Goal: Task Accomplishment & Management: Manage account settings

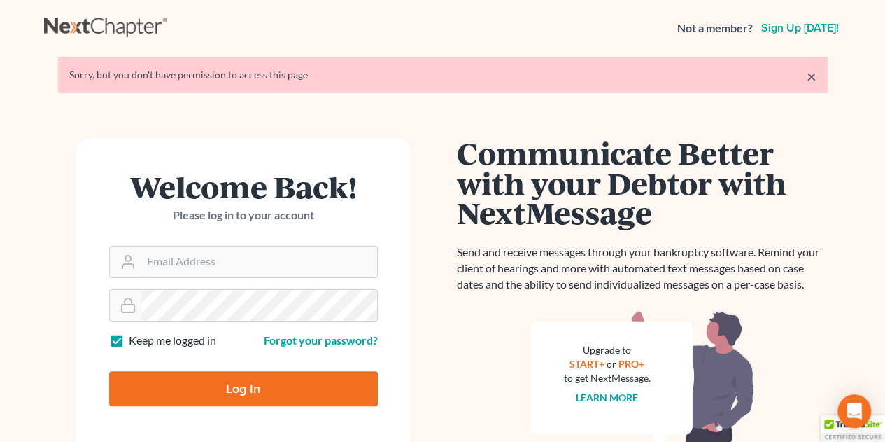
type input "[PERSON_NAME][EMAIL_ADDRESS][DOMAIN_NAME]"
click at [220, 391] on input "Log In" at bounding box center [243, 388] width 269 height 35
type input "Thinking..."
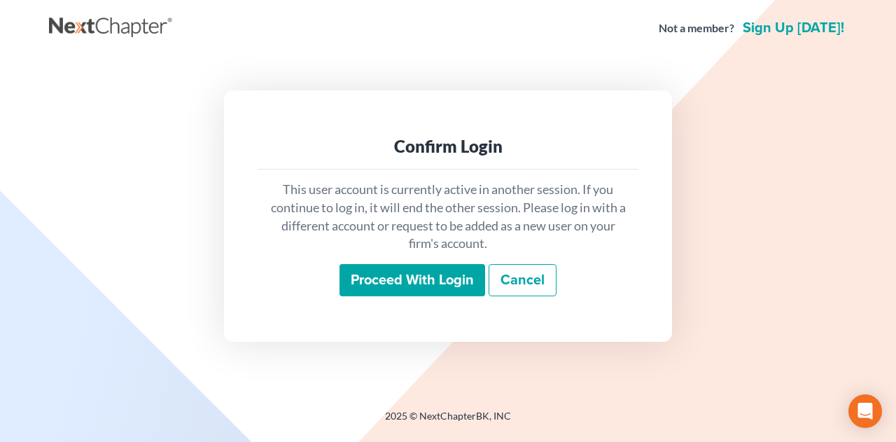
click at [438, 278] on input "Proceed with login" at bounding box center [412, 280] width 146 height 32
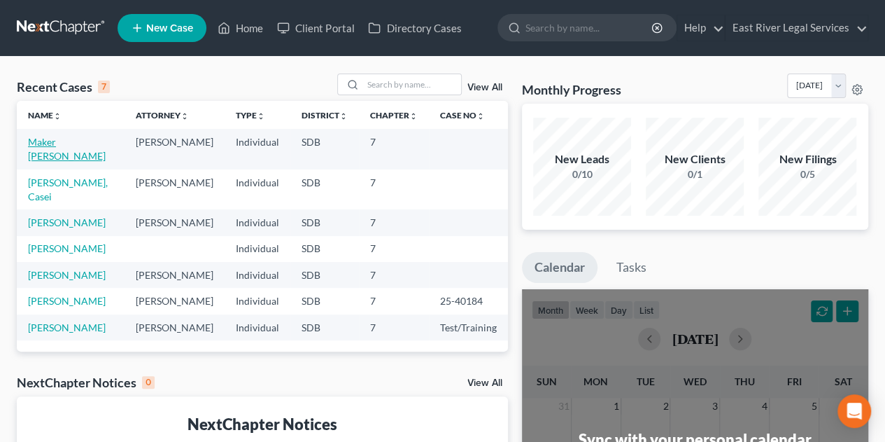
click at [71, 147] on link "Maker [PERSON_NAME]" at bounding box center [67, 149] width 78 height 26
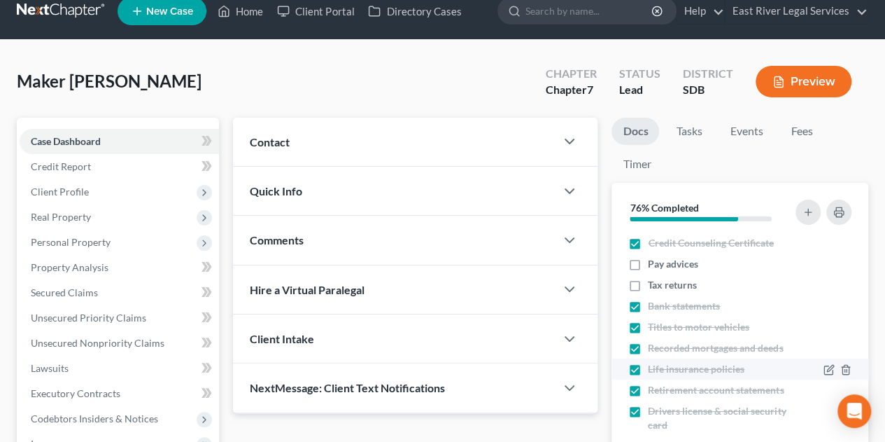
scroll to position [14, 0]
